Goal: Find specific page/section: Find specific page/section

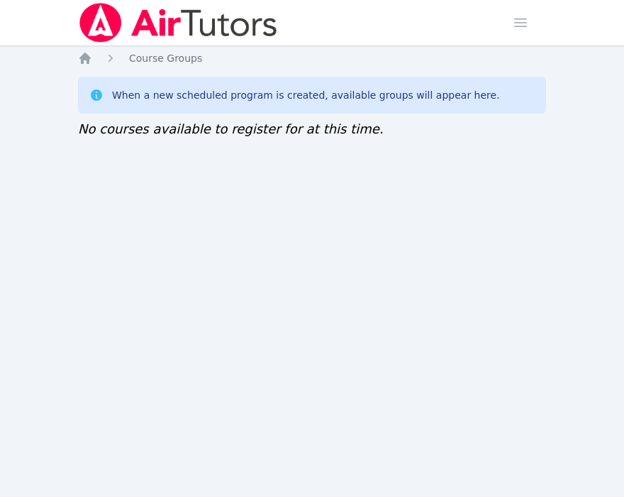
click at [222, 409] on div "Home Sessions Study Groups Students Messages Open user menu Sokha Lee Open main…" at bounding box center [312, 248] width 624 height 497
